Goal: Navigation & Orientation: Understand site structure

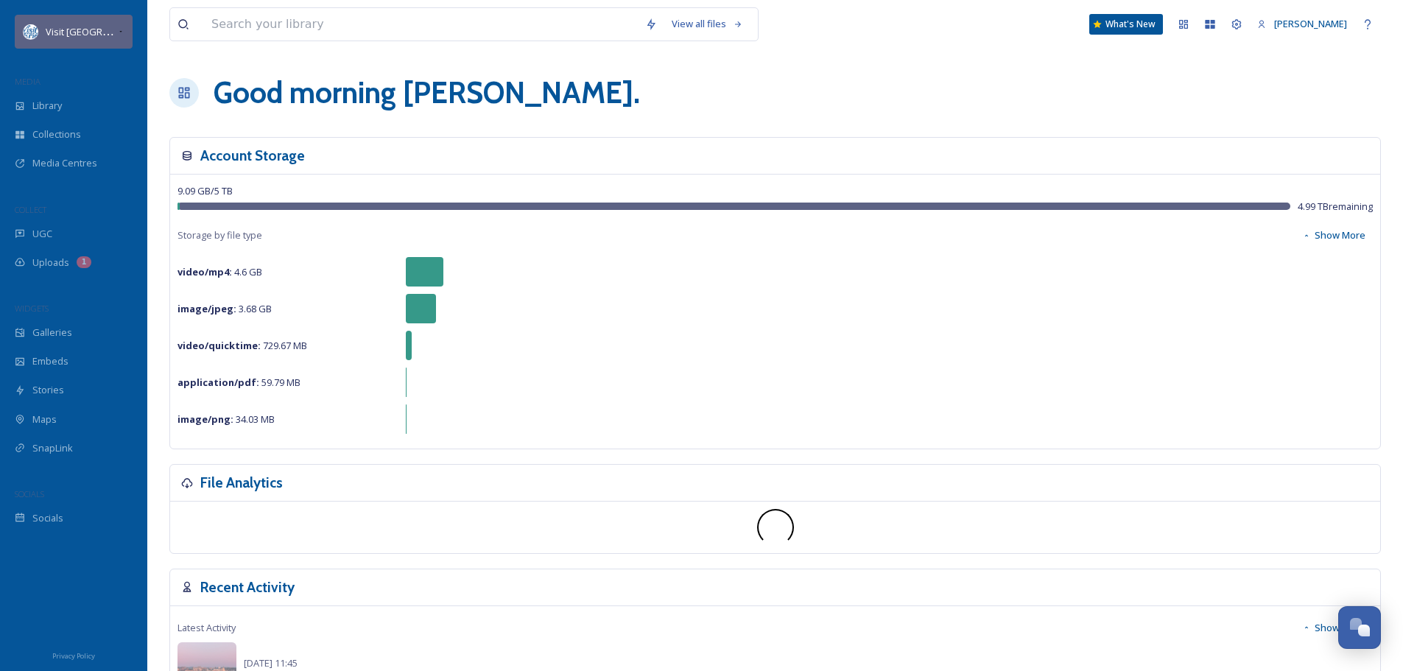
click at [117, 31] on icon at bounding box center [120, 32] width 7 height 12
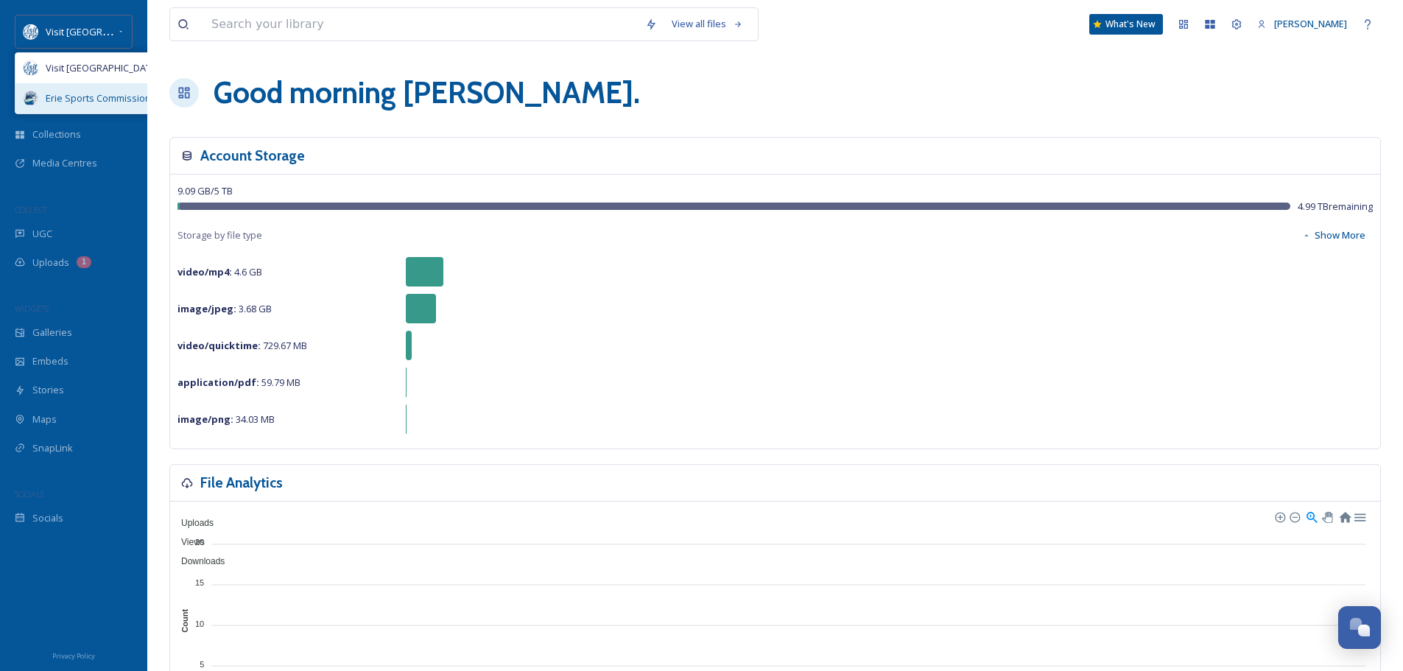
click at [79, 96] on span "Erie Sports Commission" at bounding box center [98, 98] width 105 height 14
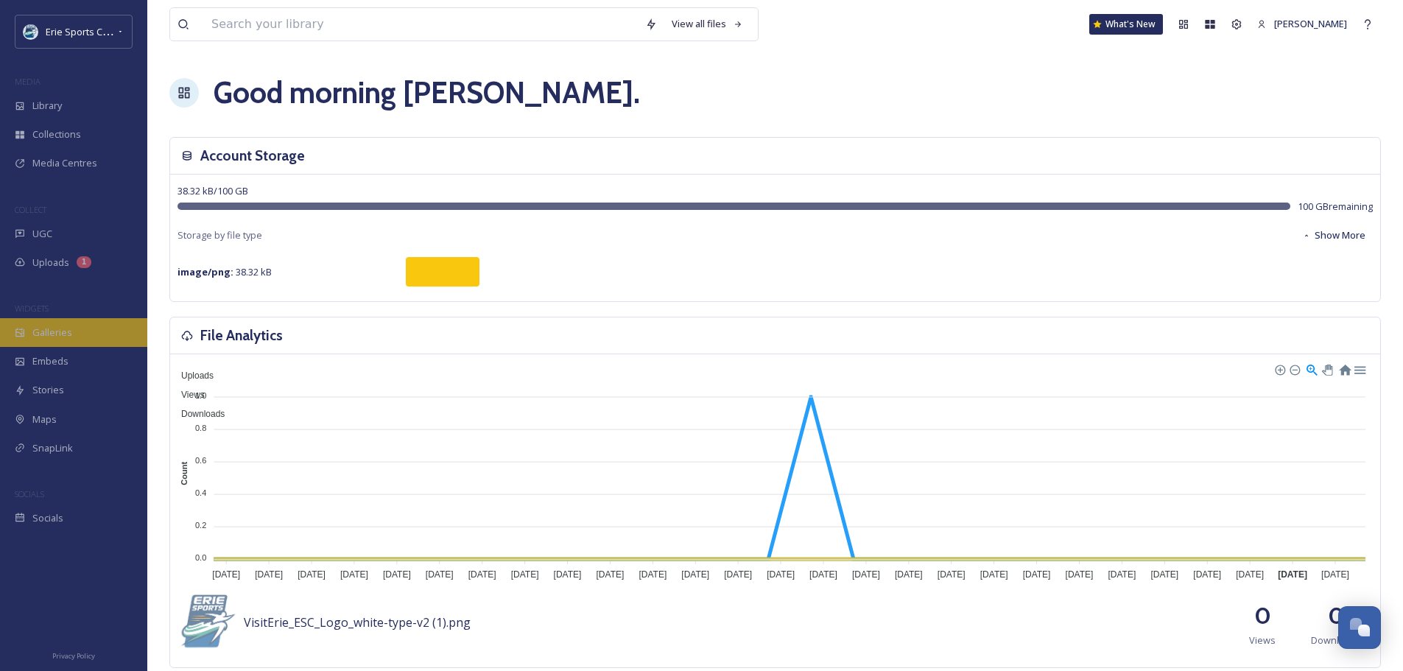
click at [60, 336] on span "Galleries" at bounding box center [52, 333] width 40 height 14
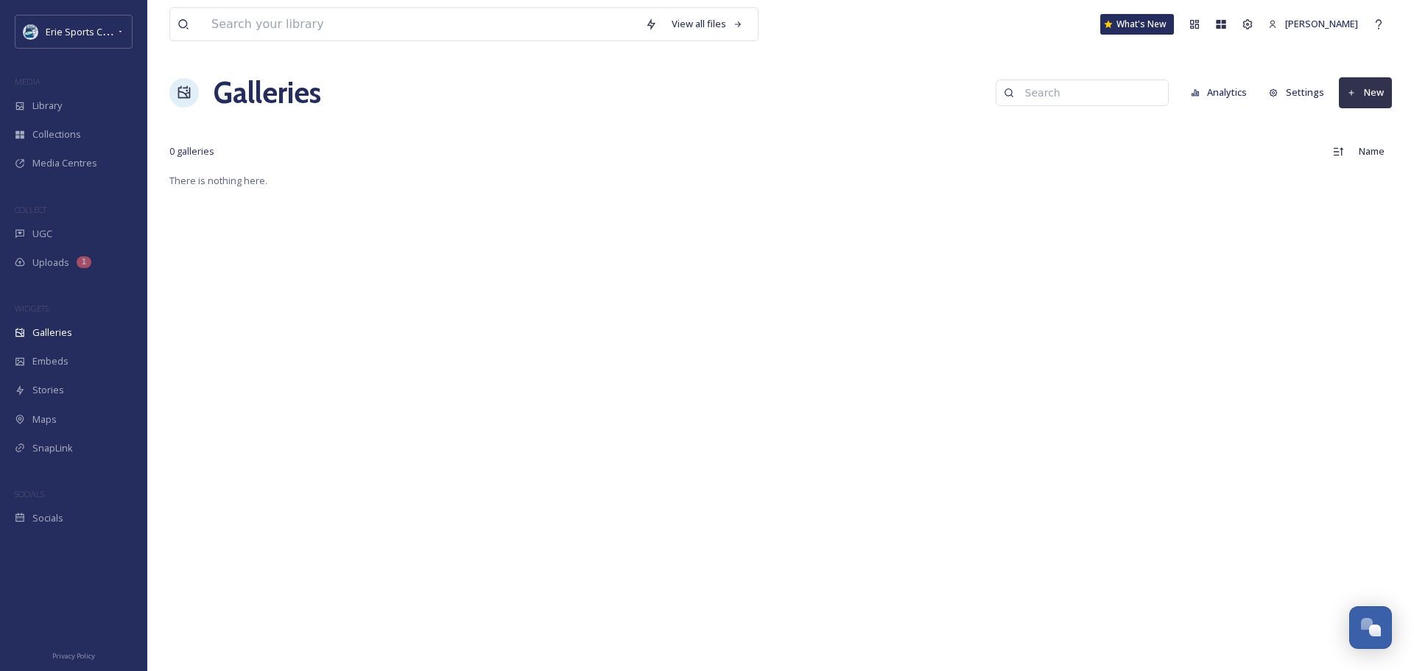
click at [1298, 93] on button "Settings" at bounding box center [1297, 92] width 70 height 29
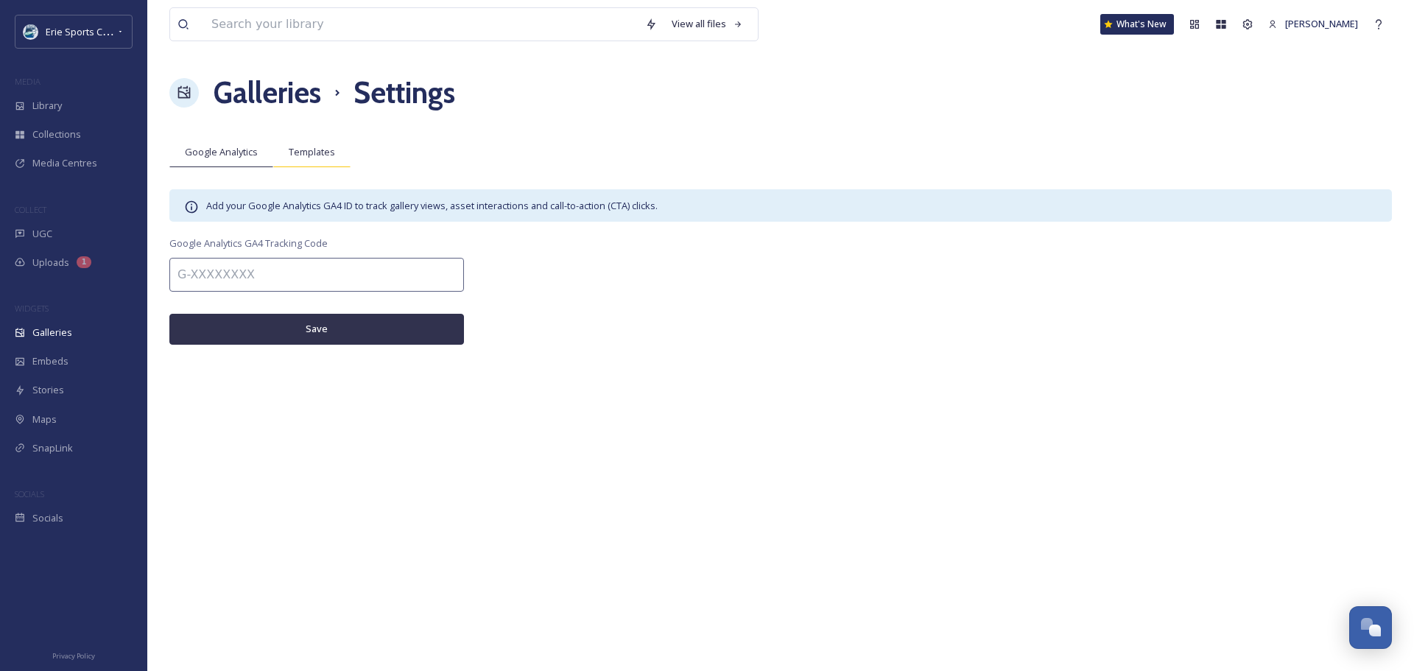
click at [306, 150] on span "Templates" at bounding box center [312, 152] width 46 height 14
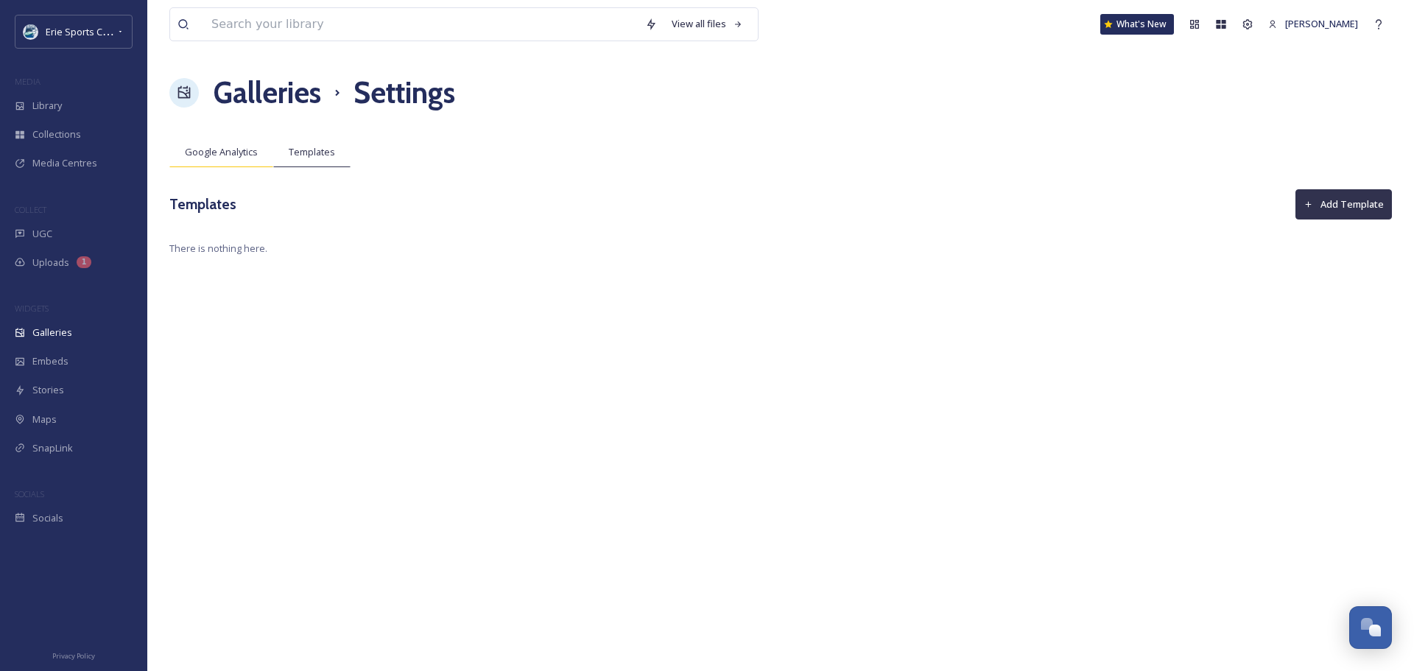
click at [228, 143] on div "Google Analytics" at bounding box center [221, 152] width 104 height 30
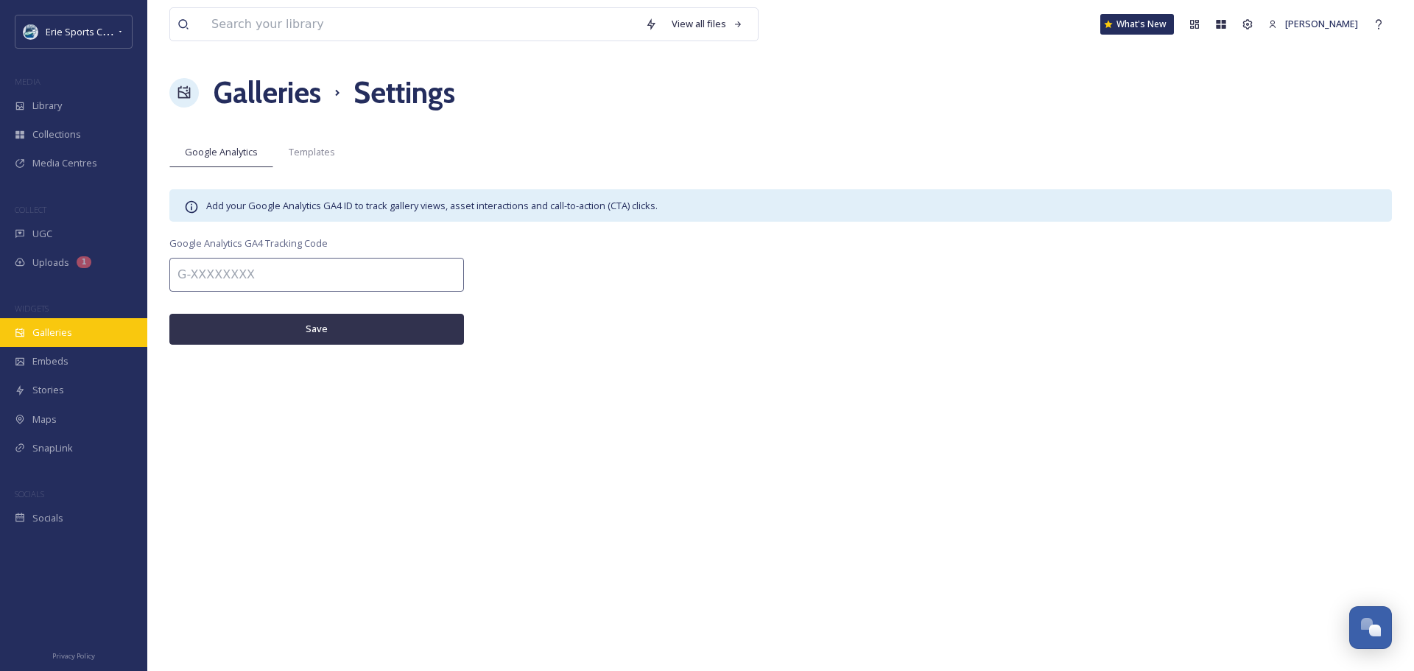
click at [41, 336] on span "Galleries" at bounding box center [52, 333] width 40 height 14
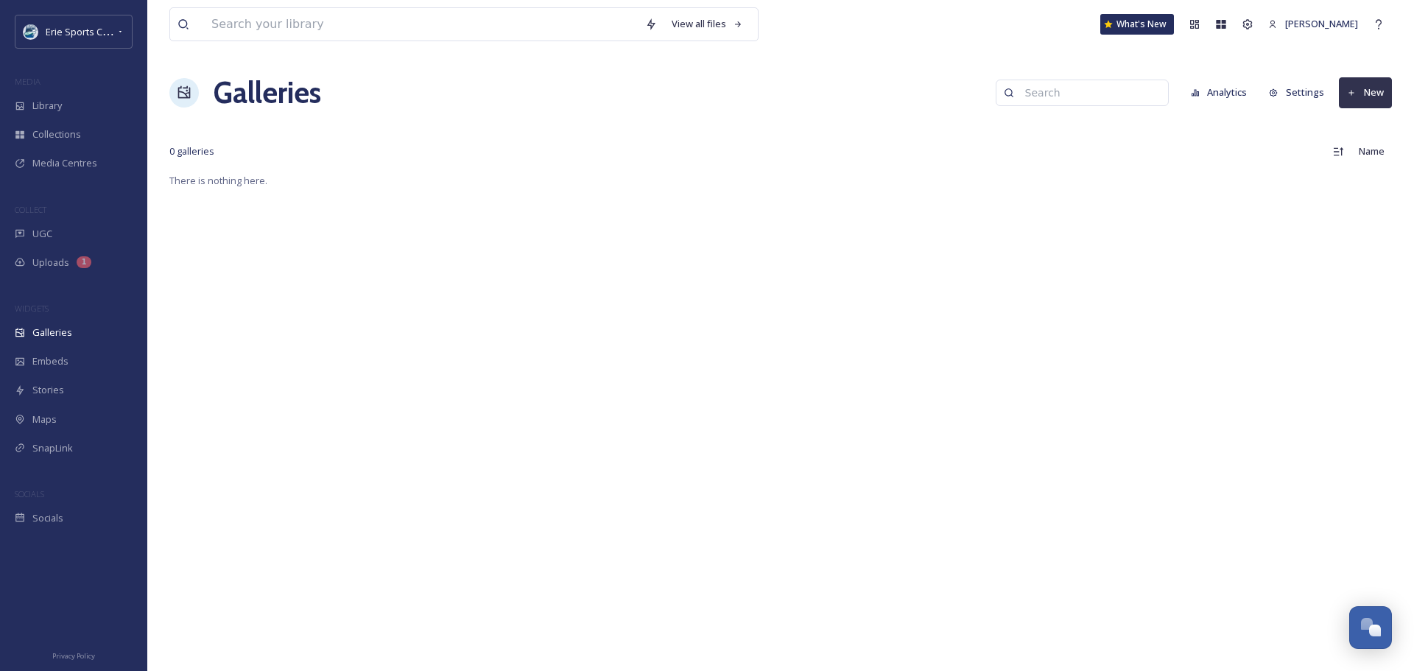
click at [1372, 94] on button "New" at bounding box center [1365, 92] width 53 height 30
click at [1125, 153] on div "Name" at bounding box center [1086, 151] width 611 height 29
click at [1230, 88] on button "Analytics" at bounding box center [1218, 92] width 71 height 29
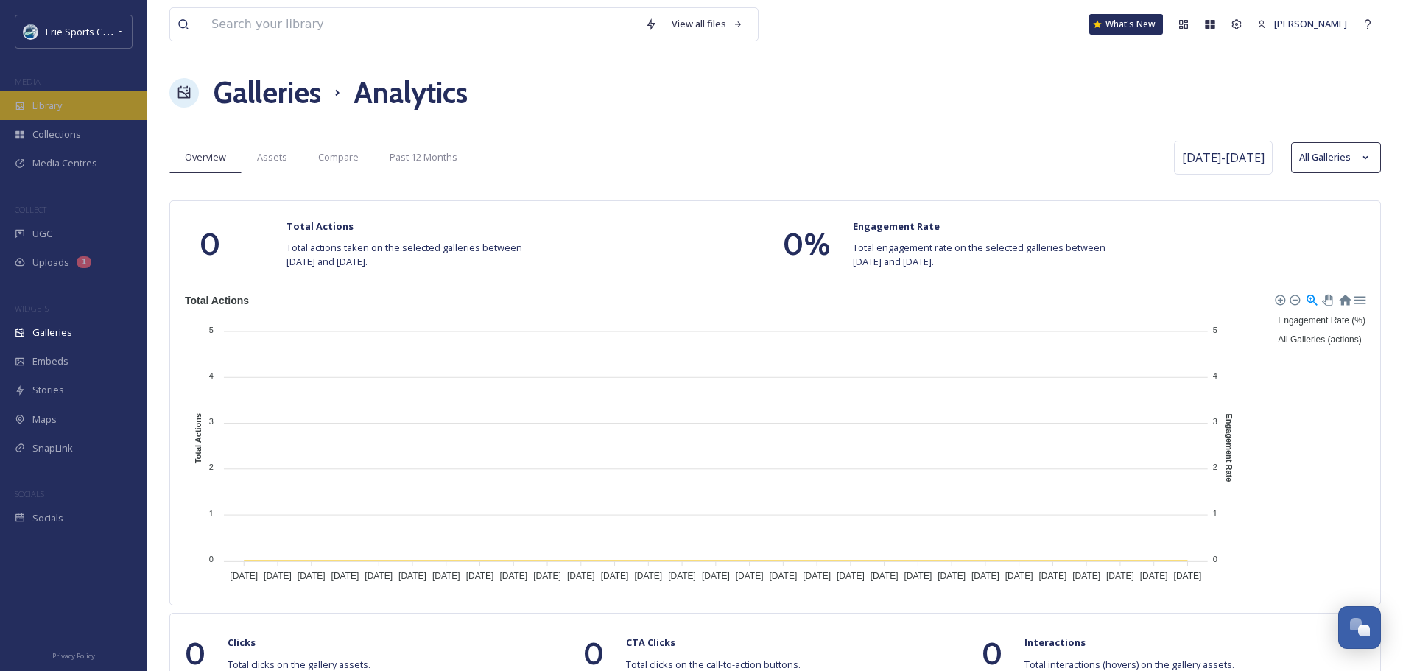
click at [37, 98] on div "Library" at bounding box center [73, 105] width 147 height 29
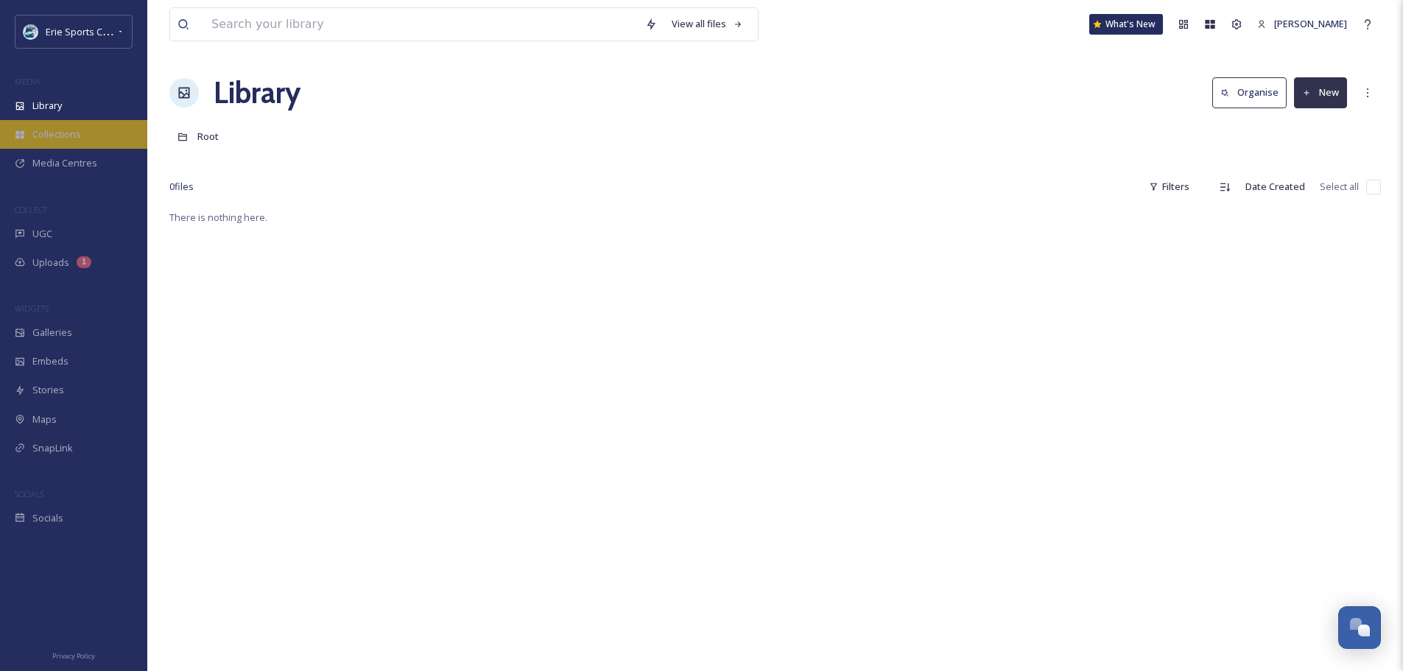
click at [47, 133] on span "Collections" at bounding box center [56, 134] width 49 height 14
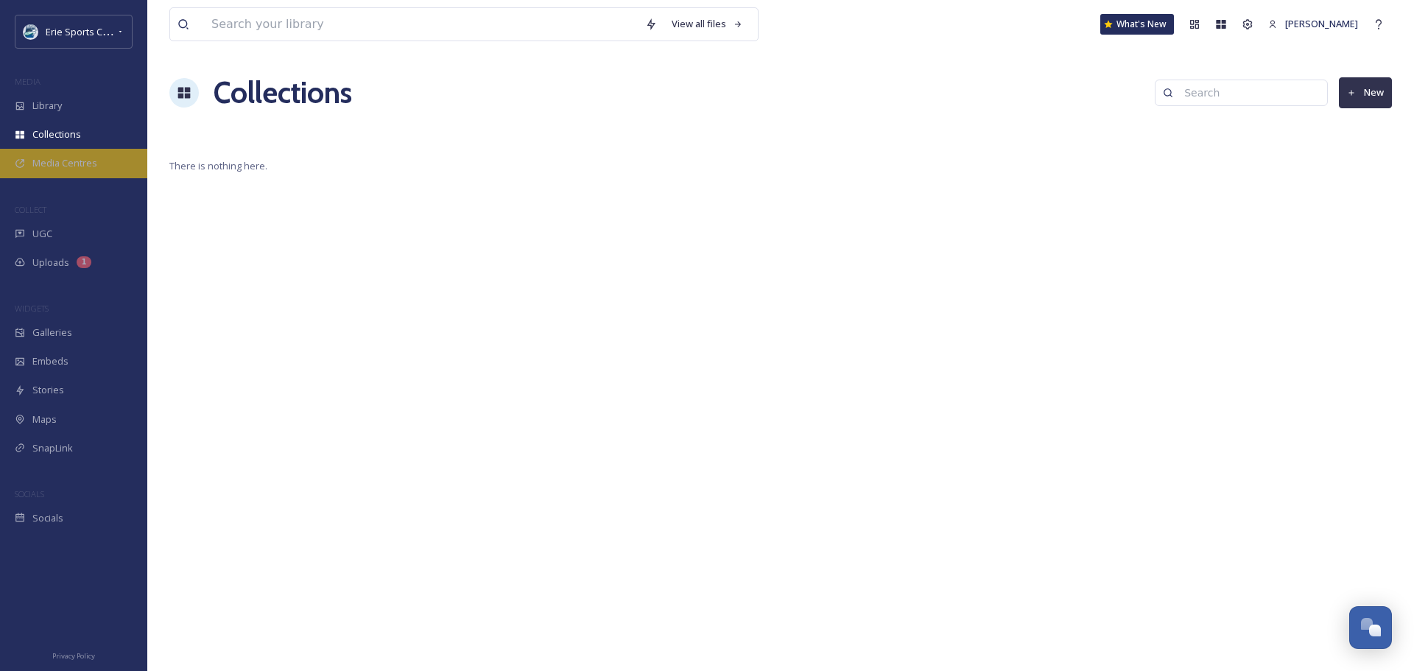
click at [53, 161] on span "Media Centres" at bounding box center [64, 163] width 65 height 14
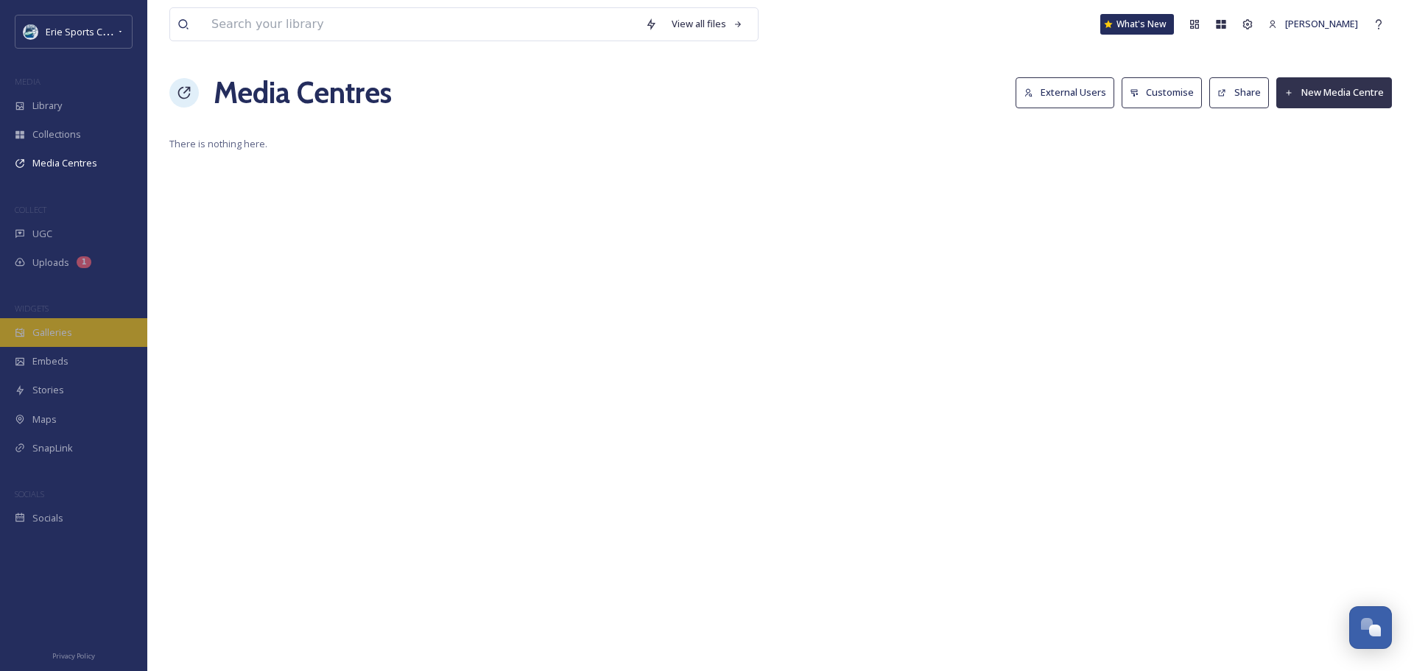
click at [68, 337] on span "Galleries" at bounding box center [52, 333] width 40 height 14
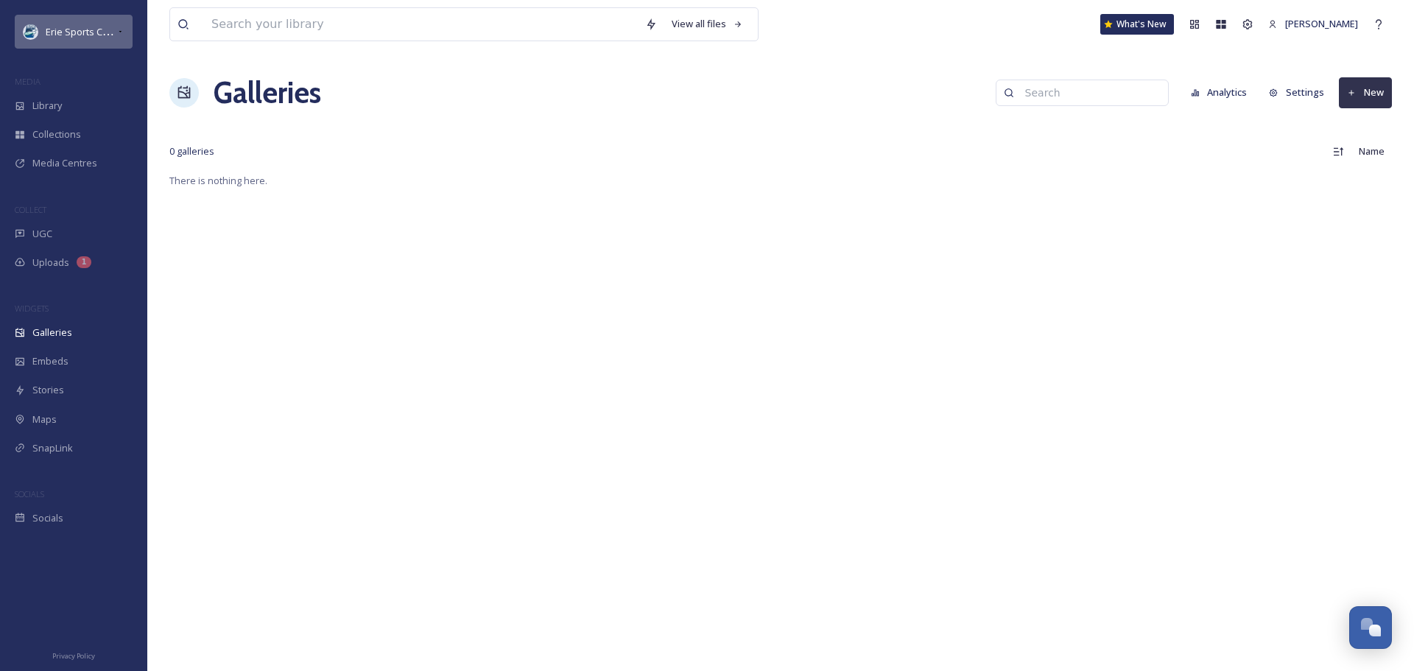
click at [116, 31] on icon at bounding box center [120, 32] width 8 height 12
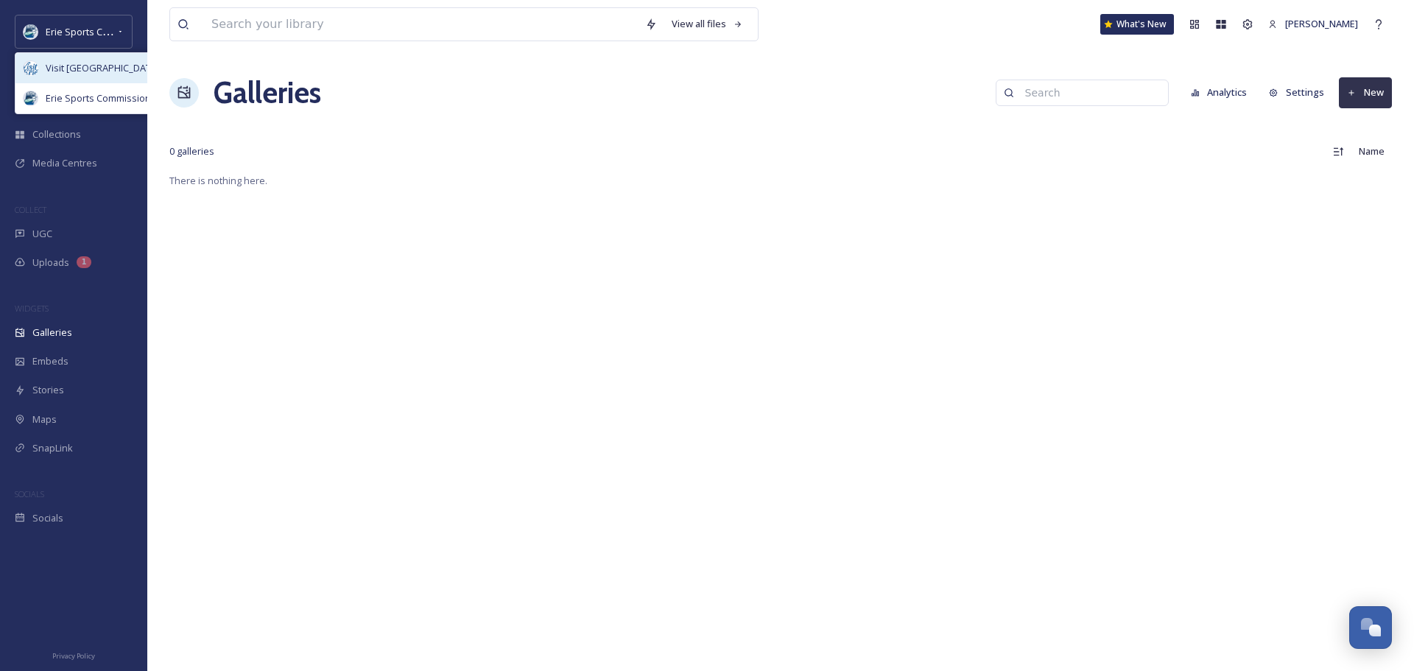
click at [67, 58] on div "Visit [GEOGRAPHIC_DATA]" at bounding box center [91, 68] width 152 height 30
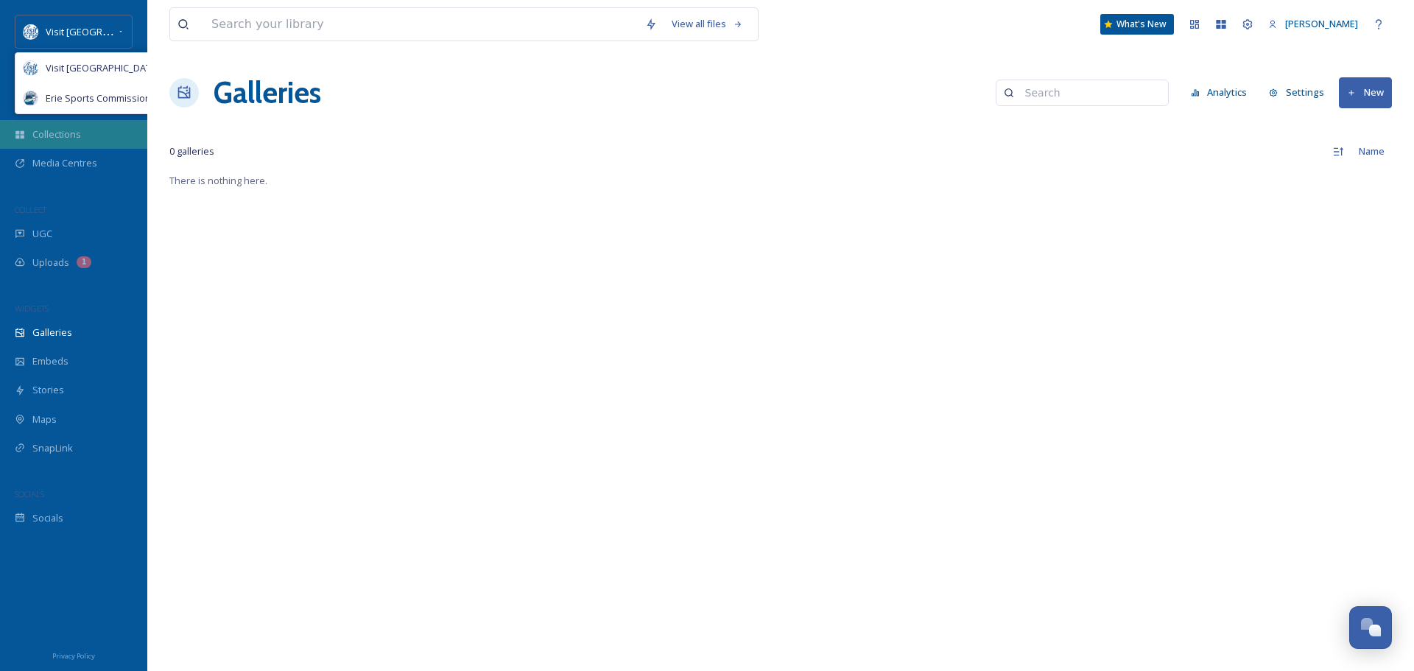
click at [88, 125] on div "Collections" at bounding box center [73, 134] width 147 height 29
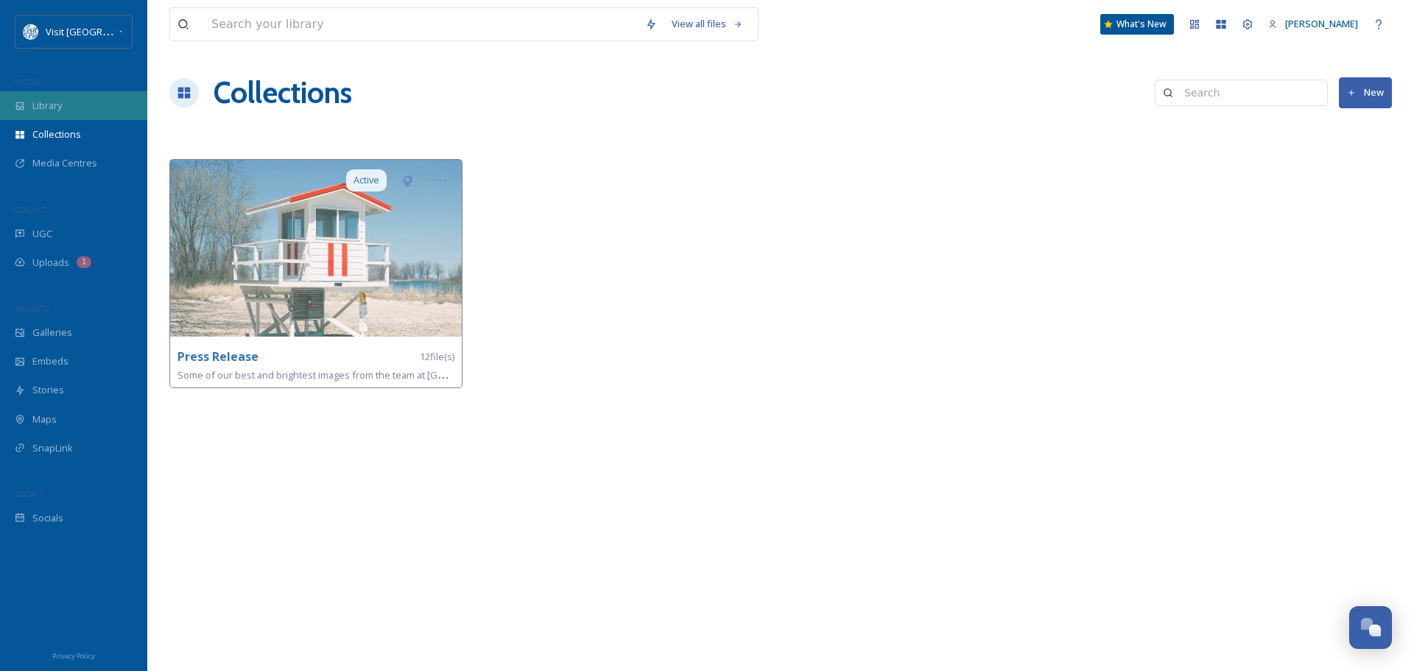
click at [80, 113] on div "Library" at bounding box center [73, 105] width 147 height 29
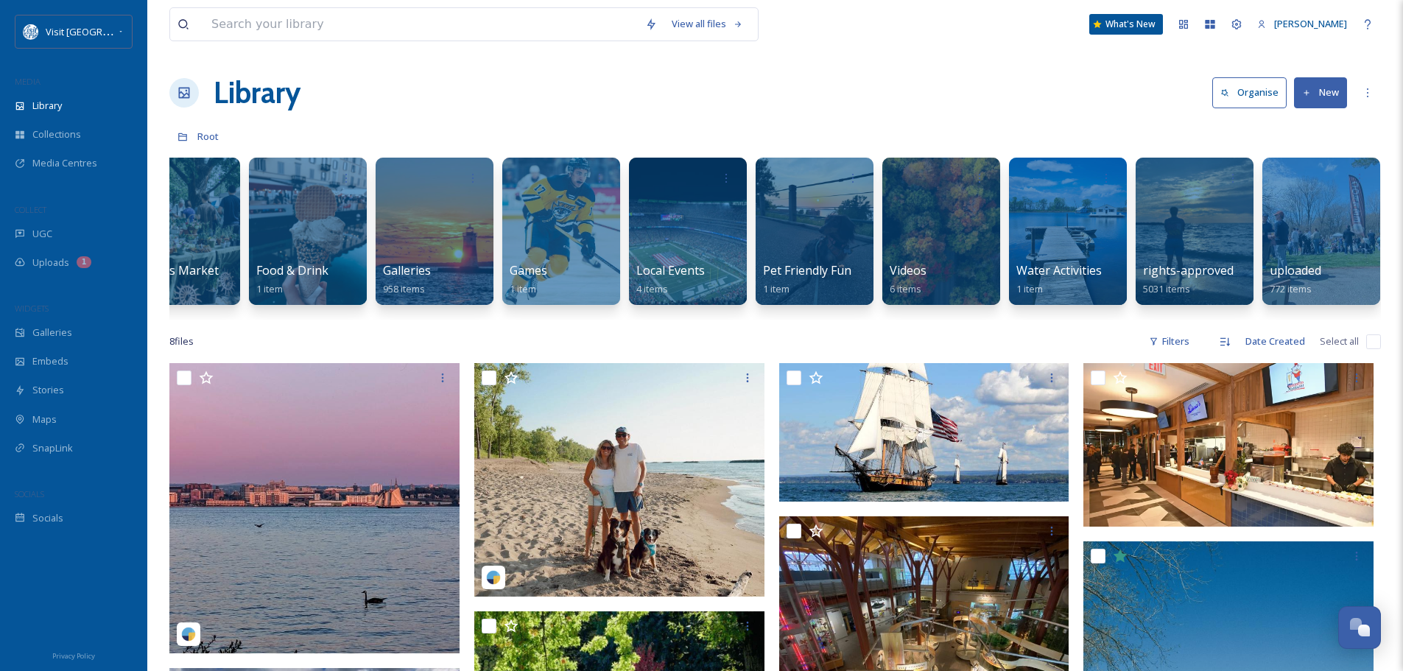
scroll to position [0, 309]
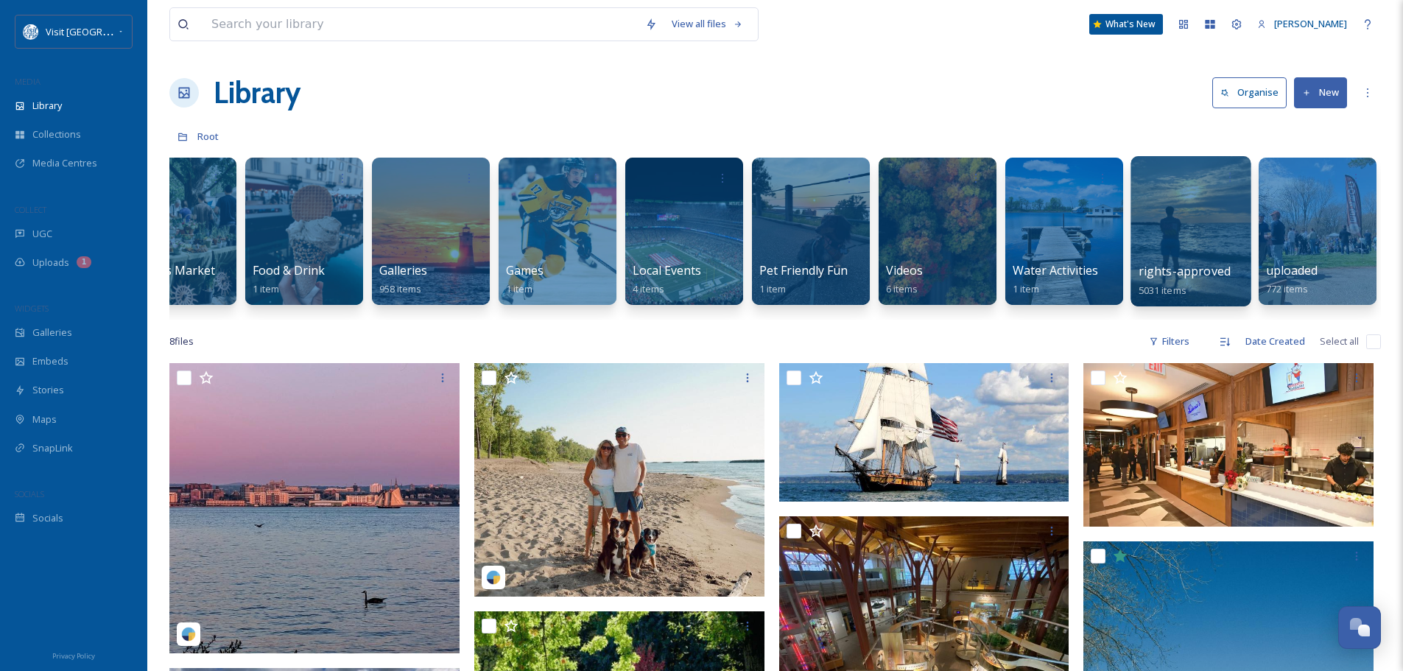
click at [1178, 247] on div at bounding box center [1190, 231] width 120 height 150
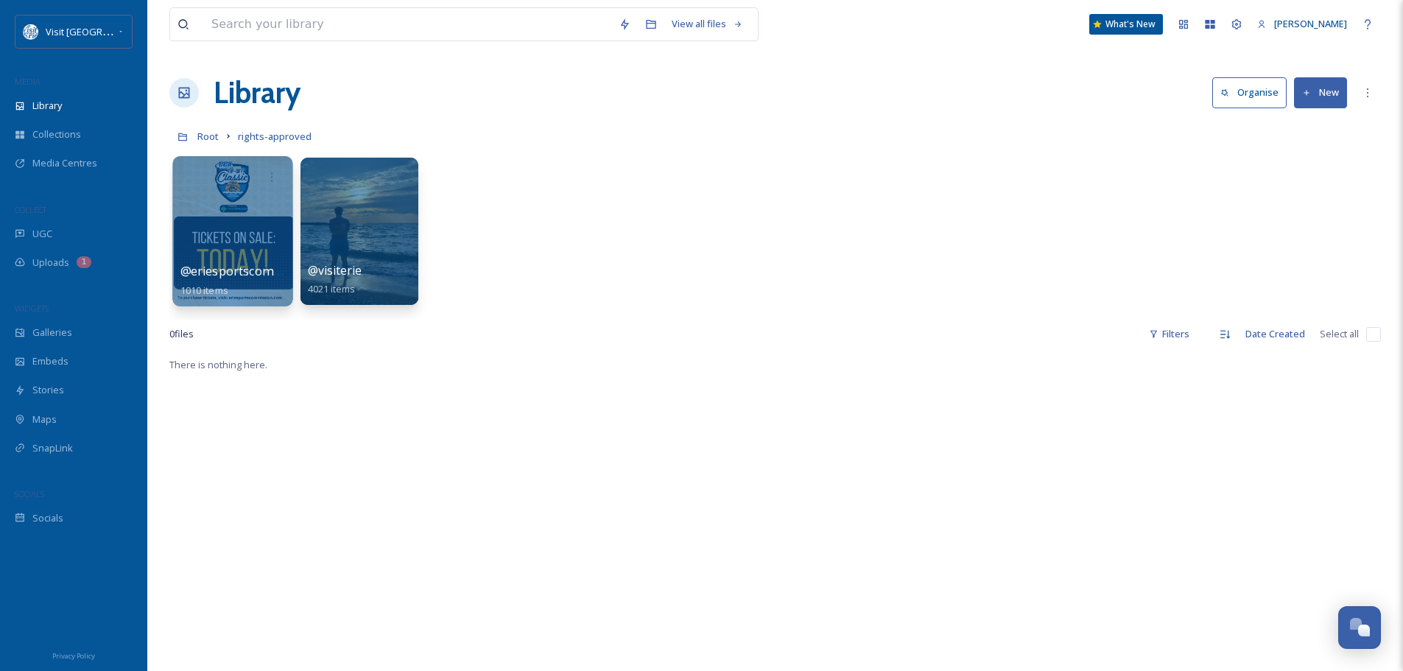
click at [222, 214] on div at bounding box center [232, 231] width 120 height 150
